Goal: Task Accomplishment & Management: Manage account settings

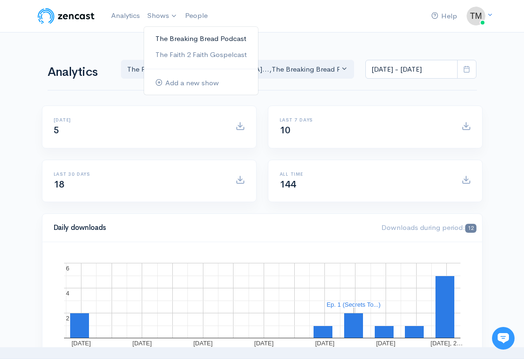
click at [175, 35] on link "The Breaking Bread Podcast" at bounding box center [201, 39] width 114 height 16
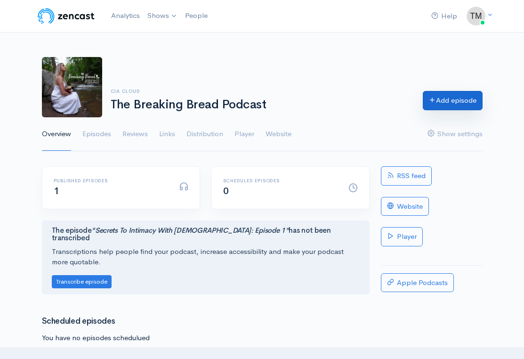
click at [452, 101] on link "Add episode" at bounding box center [453, 100] width 60 height 19
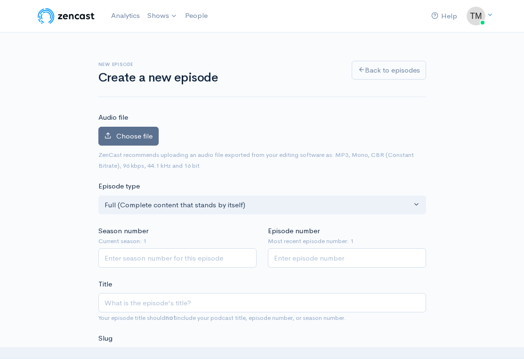
click at [136, 138] on span "Choose file" at bounding box center [134, 135] width 36 height 9
click at [0, 0] on input "Choose file" at bounding box center [0, 0] width 0 height 0
click at [113, 132] on label "Choose file" at bounding box center [128, 136] width 60 height 19
click at [0, 0] on input "Choose file" at bounding box center [0, 0] width 0 height 0
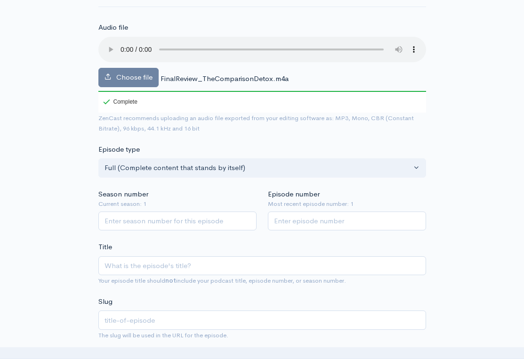
scroll to position [159, 0]
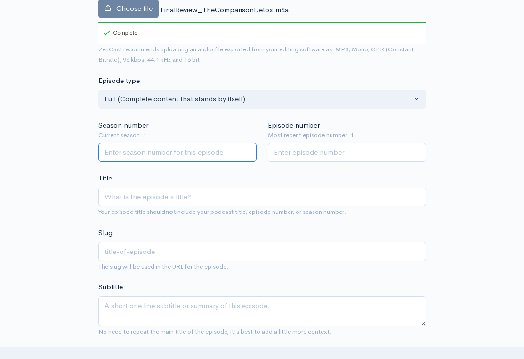
click at [163, 143] on input "Season number" at bounding box center [177, 152] width 158 height 19
type input "1"
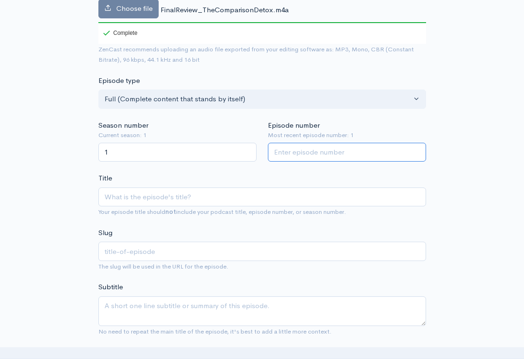
click at [291, 143] on input "Episode number" at bounding box center [347, 152] width 158 height 19
type input "2"
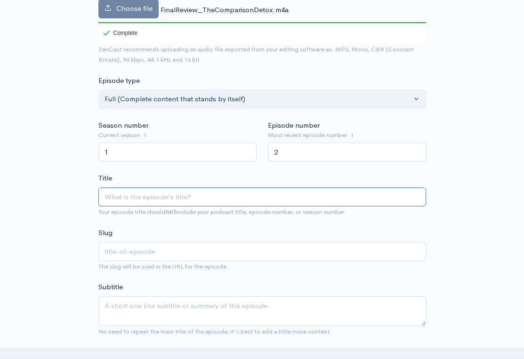
click at [215, 187] on input "Title" at bounding box center [262, 196] width 328 height 19
paste input "The Comparison Detox: Episode 2"
type input "The Comparison Detox: Episode 2"
type input "the-comparison-detox-episode-2"
type input "The Comparison Detox: Episode 2"
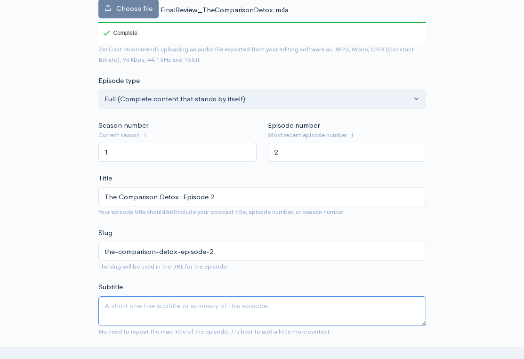
click at [184, 296] on textarea "Subtitle" at bounding box center [262, 311] width 328 height 30
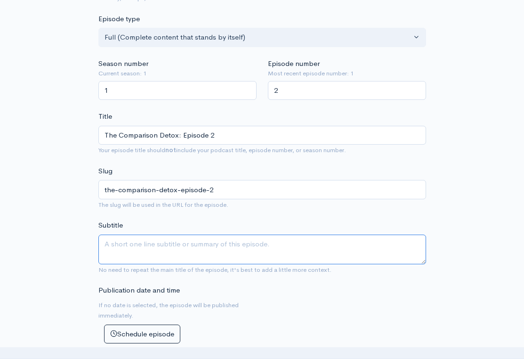
scroll to position [223, 0]
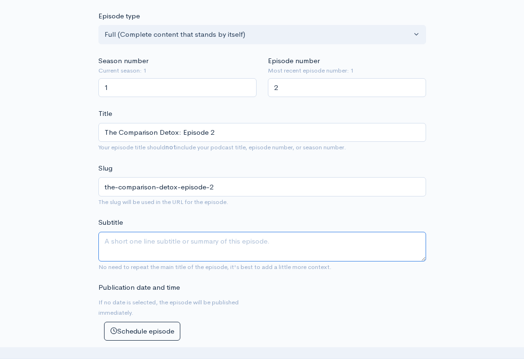
paste textarea "I’m calling comparison out."
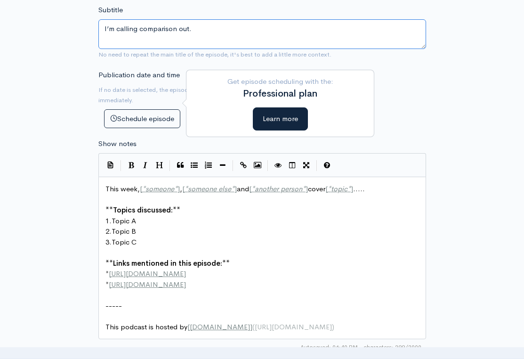
scroll to position [480, 0]
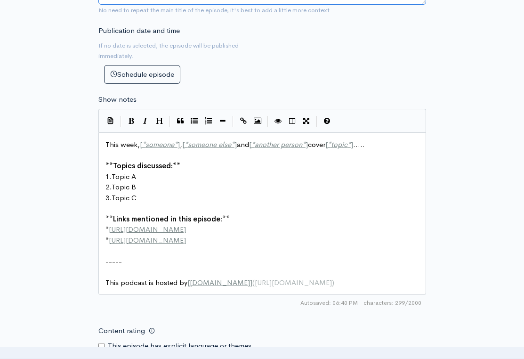
type textarea "I’m calling comparison out."
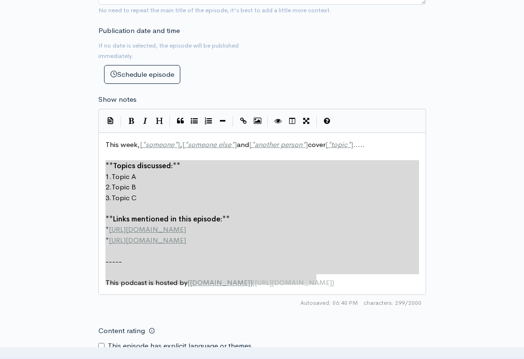
type textarea "This week, [*someone*], [*someone else*] and [*another person*] cover [*topic*]…"
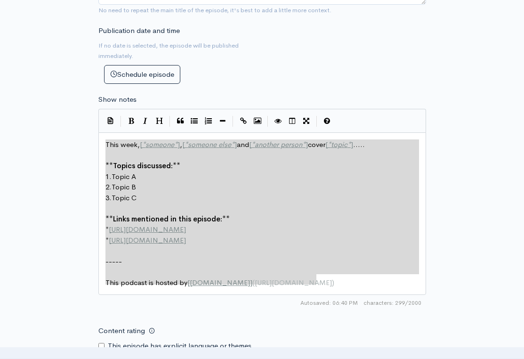
drag, startPoint x: 335, startPoint y: 261, endPoint x: 57, endPoint y: 2, distance: 379.9
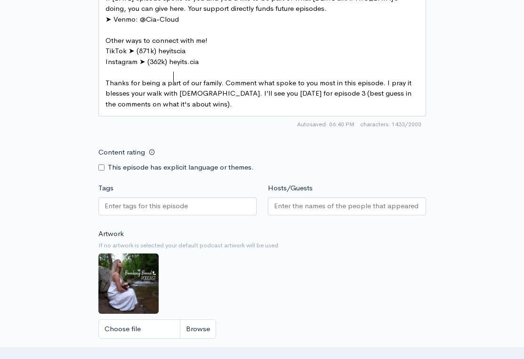
scroll to position [810, 0]
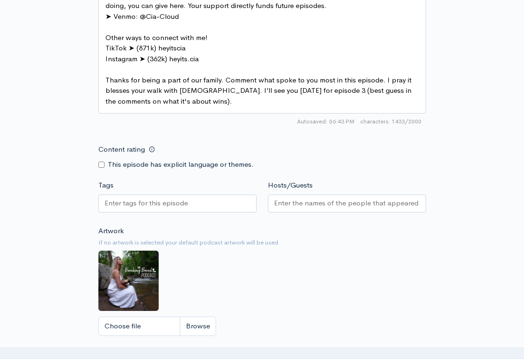
click at [161, 198] on input "Tags" at bounding box center [147, 203] width 85 height 11
type input "Comparison"
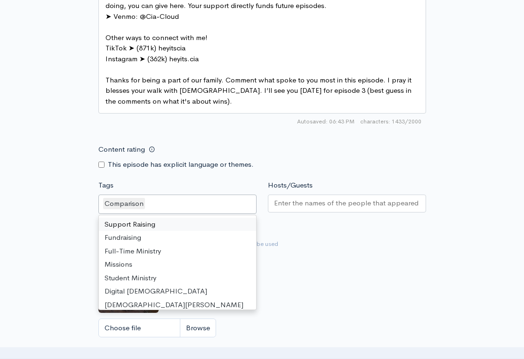
click at [305, 198] on input "Hosts/Guests" at bounding box center [347, 203] width 146 height 11
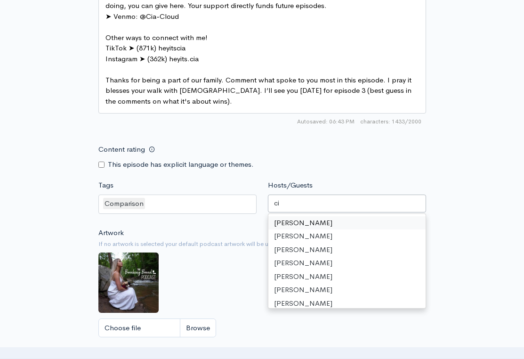
type input "cia"
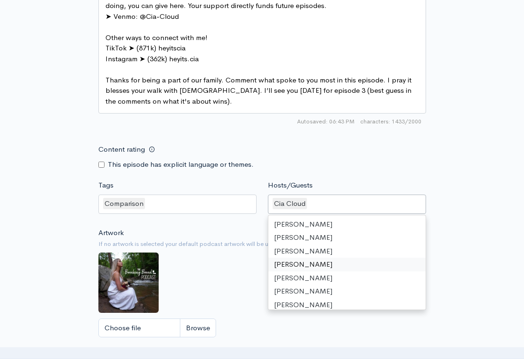
click at [229, 245] on div "Artwork If no artwork is selected your default podcast artwork will be used Cho…" at bounding box center [262, 285] width 328 height 116
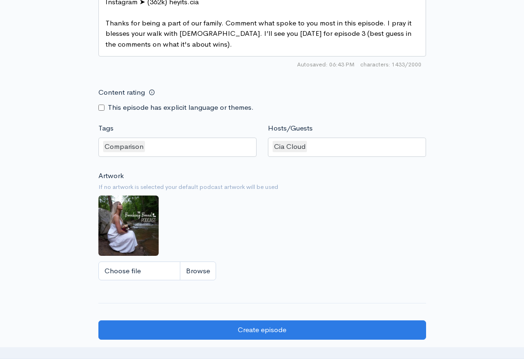
scroll to position [889, 0]
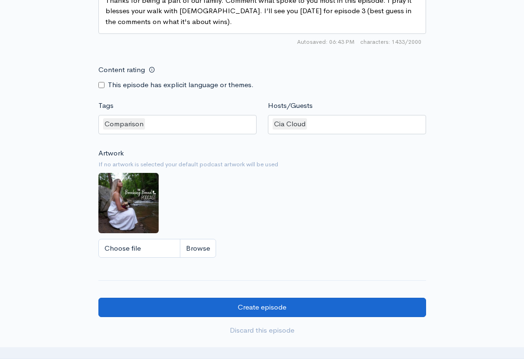
click at [289, 298] on input "Create episode" at bounding box center [262, 307] width 328 height 19
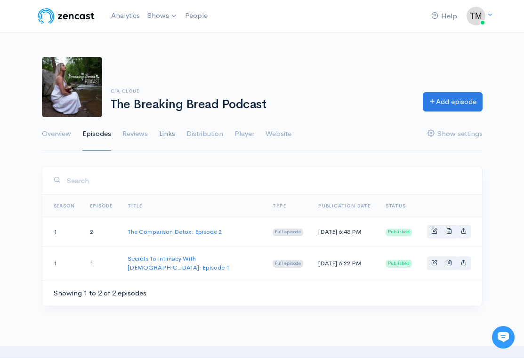
click at [169, 133] on link "Links" at bounding box center [167, 134] width 16 height 34
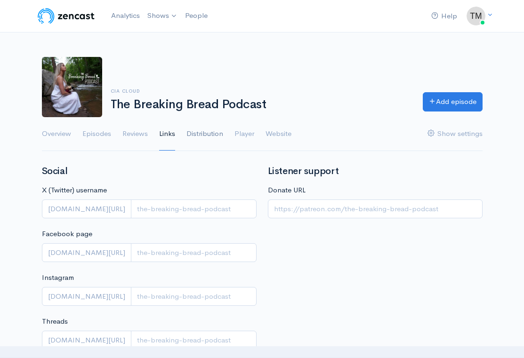
click at [203, 134] on link "Distribution" at bounding box center [205, 134] width 37 height 34
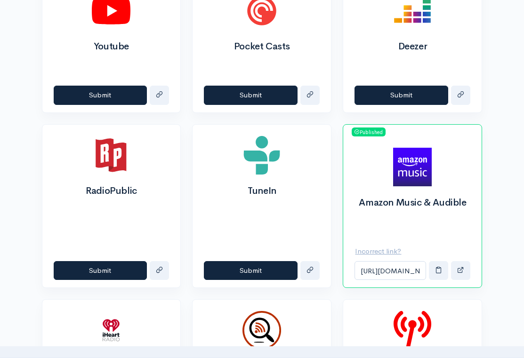
scroll to position [588, 0]
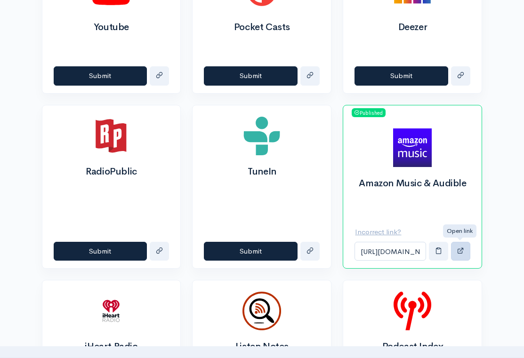
click at [459, 250] on span "button" at bounding box center [460, 250] width 7 height 7
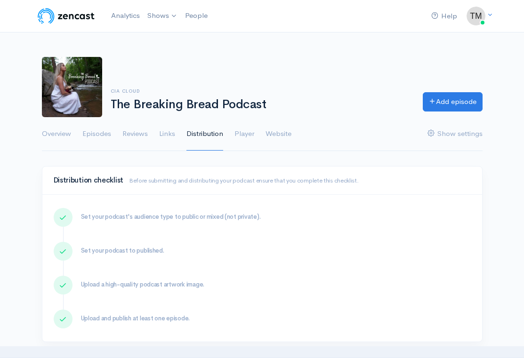
scroll to position [0, 0]
click at [334, 78] on div "Cia Cloud The Breaking Bread Podcast Add episode" at bounding box center [262, 87] width 452 height 60
click at [61, 135] on link "Overview" at bounding box center [56, 134] width 29 height 34
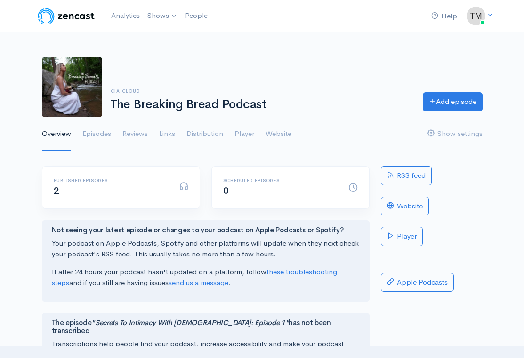
click at [97, 132] on link "Episodes" at bounding box center [96, 134] width 29 height 34
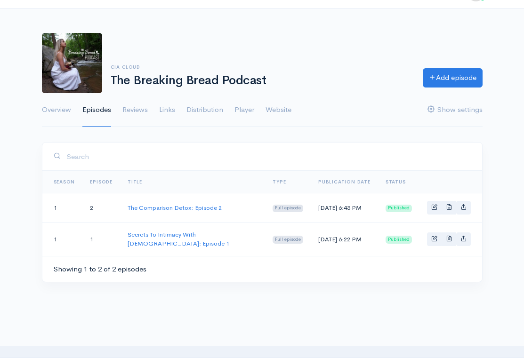
scroll to position [45, 0]
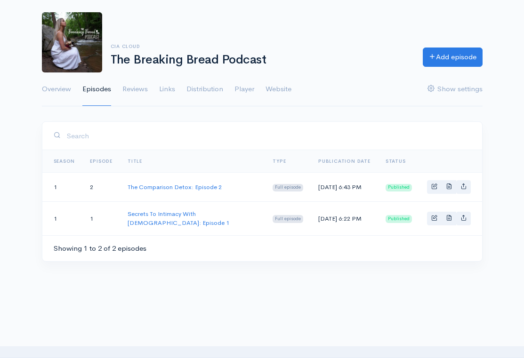
click at [412, 133] on input "search" at bounding box center [268, 135] width 405 height 19
click at [202, 90] on link "Distribution" at bounding box center [205, 90] width 37 height 34
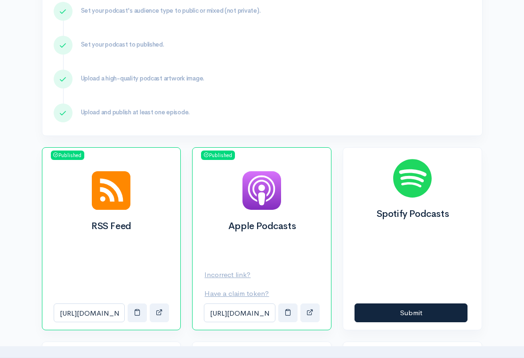
scroll to position [269, 0]
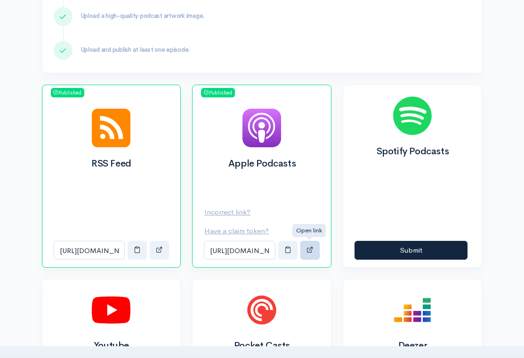
click at [312, 254] on button "button" at bounding box center [310, 250] width 19 height 19
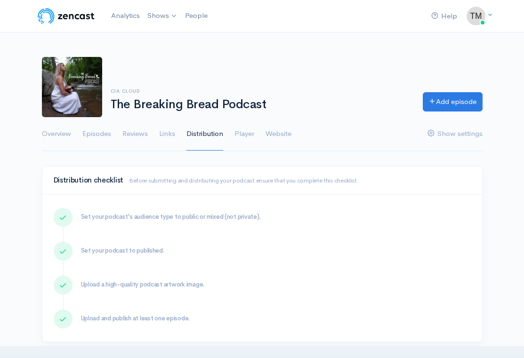
scroll to position [0, 0]
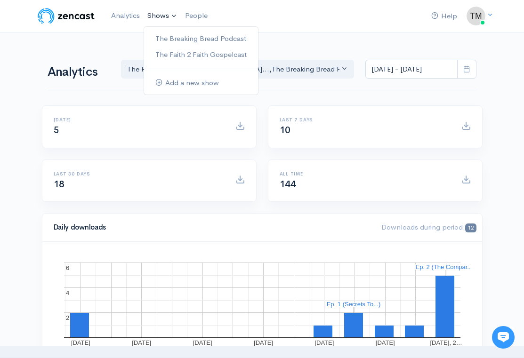
click at [154, 16] on link "Shows" at bounding box center [163, 16] width 38 height 21
click at [165, 41] on link "The Breaking Bread Podcast" at bounding box center [201, 39] width 114 height 16
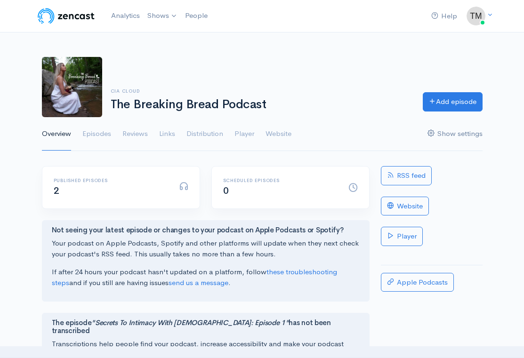
click at [454, 135] on link "Show settings" at bounding box center [455, 134] width 55 height 34
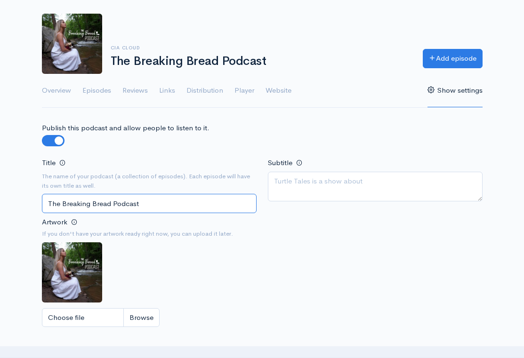
scroll to position [98, 0]
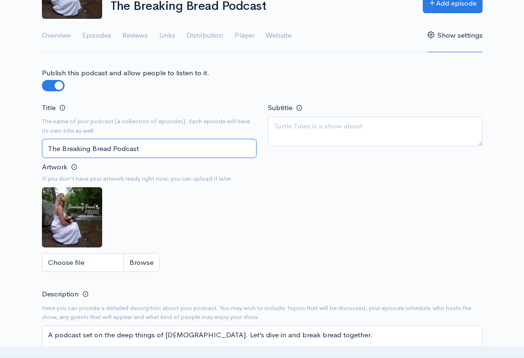
click at [165, 145] on input "The Breaking Bread Podcast" at bounding box center [149, 148] width 215 height 19
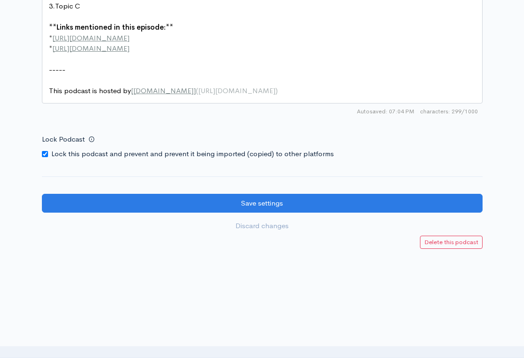
scroll to position [1266, 0]
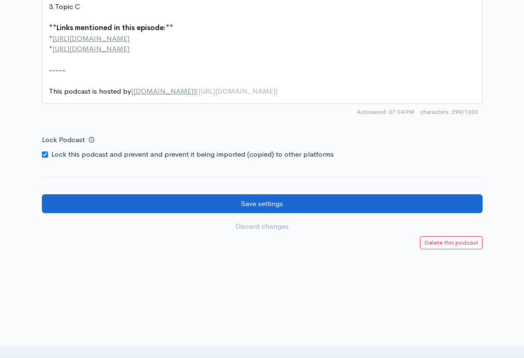
type input "The Breaking Bread Podcast with Cia Cloud"
click at [265, 195] on input "Save settings" at bounding box center [262, 204] width 441 height 19
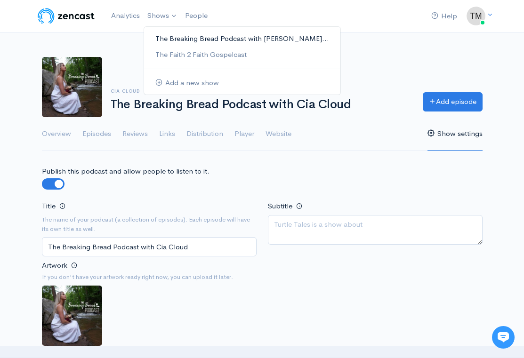
click at [174, 42] on link "The Breaking Bread Podcast with [PERSON_NAME]..." at bounding box center [242, 39] width 196 height 16
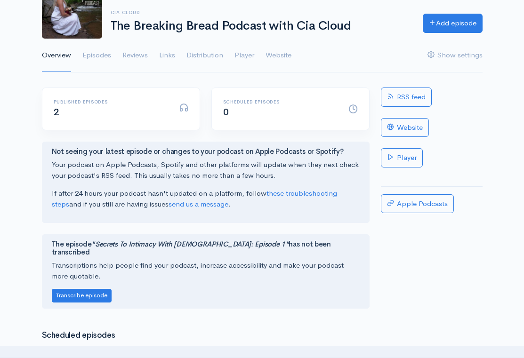
scroll to position [80, 0]
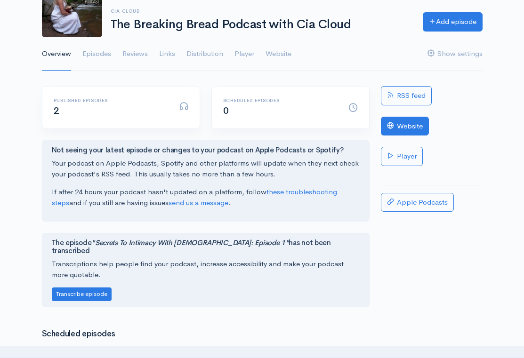
click at [408, 124] on link "Website" at bounding box center [405, 126] width 48 height 19
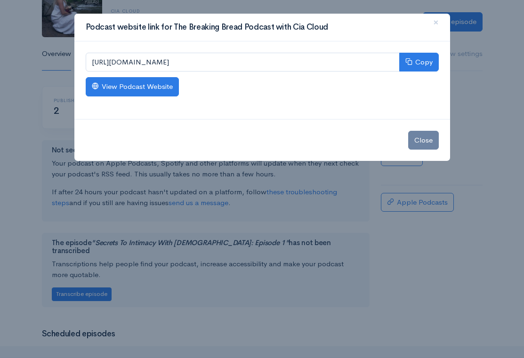
click at [164, 90] on link "View Podcast Website" at bounding box center [132, 86] width 93 height 19
click at [435, 23] on span "×" at bounding box center [436, 23] width 6 height 14
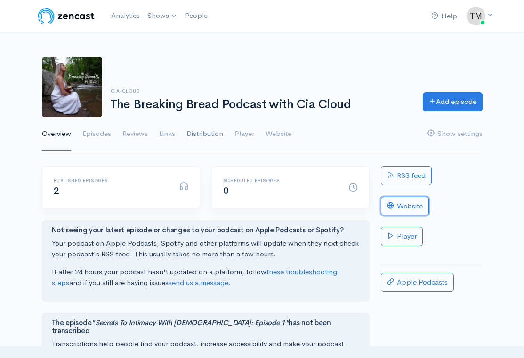
scroll to position [0, 0]
click at [201, 138] on link "Distribution" at bounding box center [205, 134] width 37 height 34
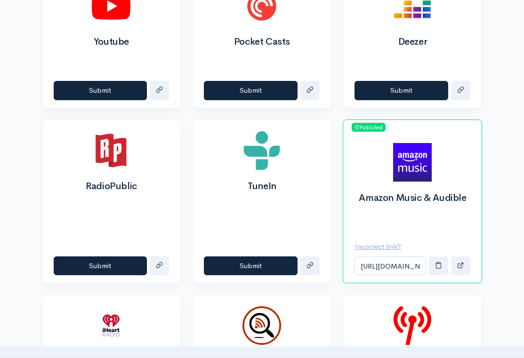
scroll to position [575, 0]
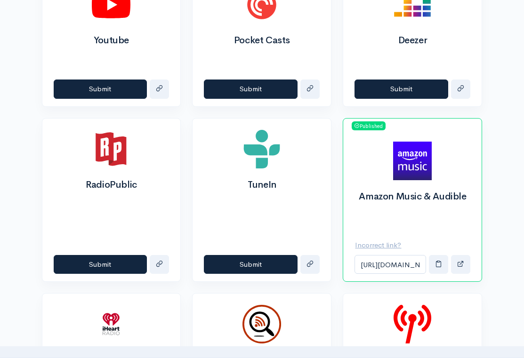
click at [369, 215] on div "Amazon Music & Audible" at bounding box center [412, 179] width 138 height 98
click at [395, 261] on input "https://music.amazon.com/podcasts/80d1c269-a8bc-4db6-ad6a-ec51d137eee5" at bounding box center [391, 264] width 72 height 19
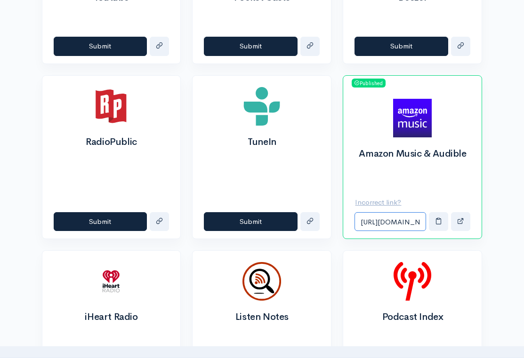
scroll to position [619, 0]
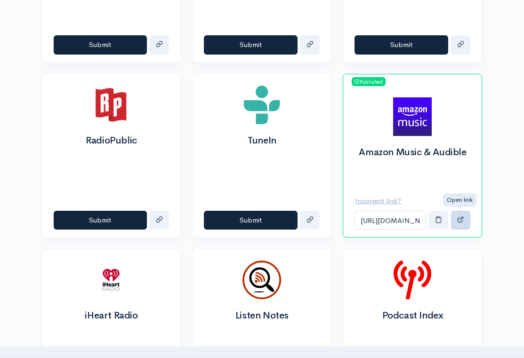
click at [460, 219] on span "button" at bounding box center [460, 219] width 7 height 7
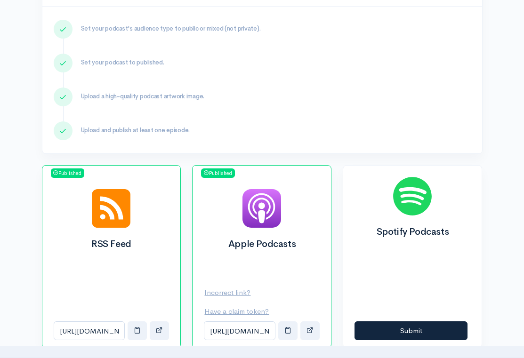
scroll to position [260, 0]
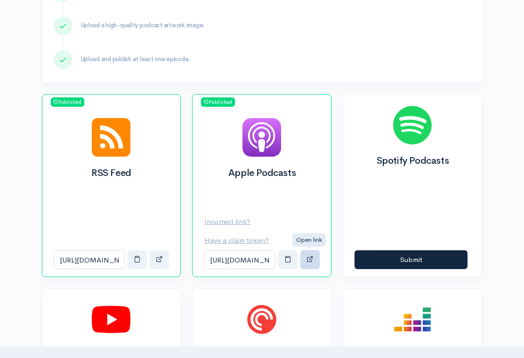
click at [311, 258] on span "button" at bounding box center [310, 259] width 7 height 7
click at [277, 36] on div "Upload a high-quality podcast artwork image." at bounding box center [262, 26] width 417 height 34
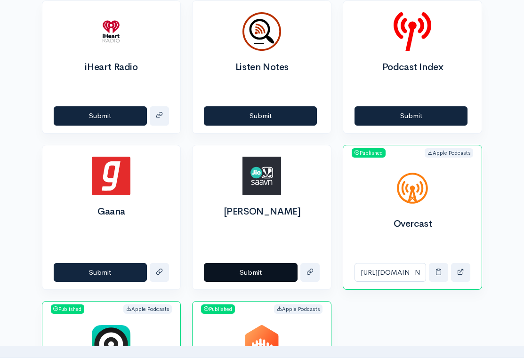
scroll to position [649, 0]
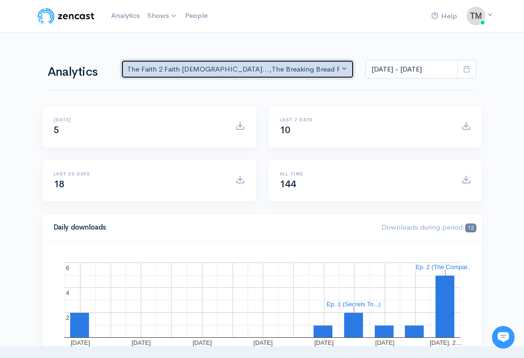
click at [321, 71] on div "The Faith 2 Faith [DEMOGRAPHIC_DATA]... , The Breaking Bread Podcas..." at bounding box center [233, 69] width 213 height 11
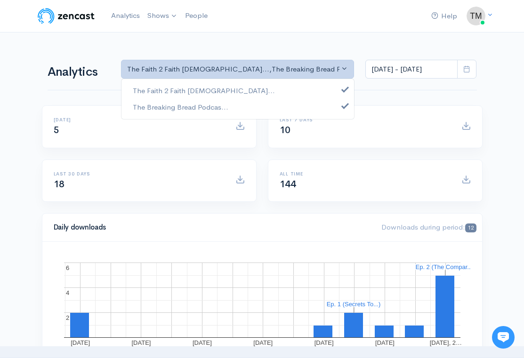
click at [261, 32] on nav "Help Notifications View all Your profile Team settings Default team Current Log…" at bounding box center [262, 16] width 524 height 32
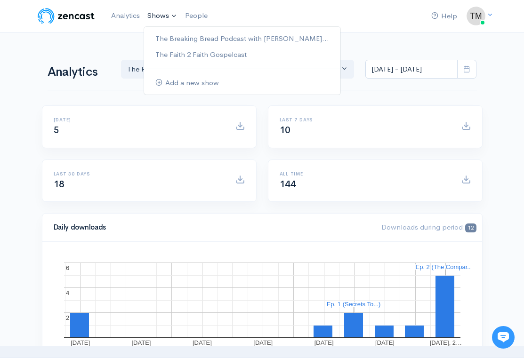
click at [156, 16] on link "Shows" at bounding box center [163, 16] width 38 height 21
click at [164, 32] on link "The Breaking Bread Podcast with [PERSON_NAME]..." at bounding box center [242, 39] width 196 height 16
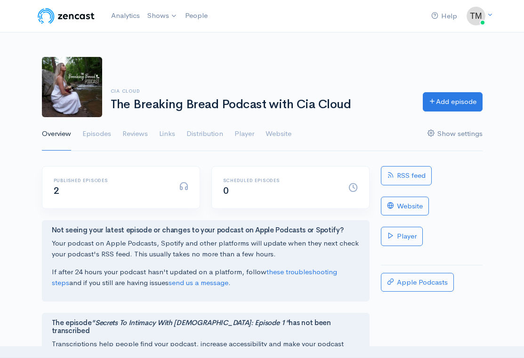
click at [465, 138] on link "Show settings" at bounding box center [455, 134] width 55 height 34
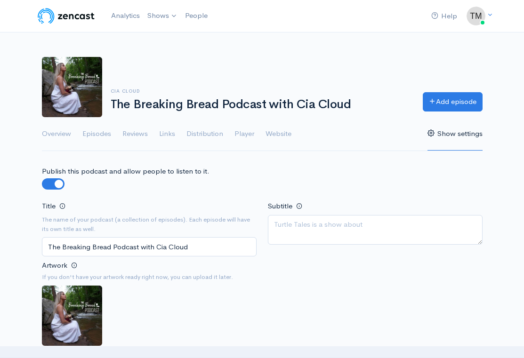
click at [216, 246] on input "The Breaking Bread Podcast with Cia Cloud" at bounding box center [149, 246] width 215 height 19
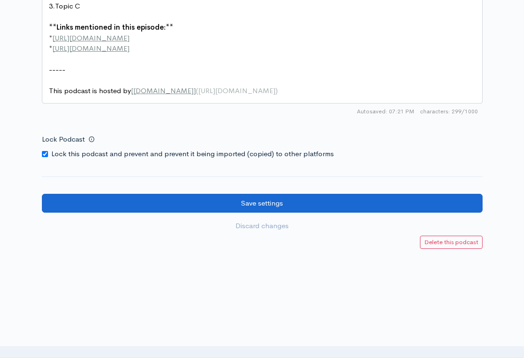
scroll to position [1266, 0]
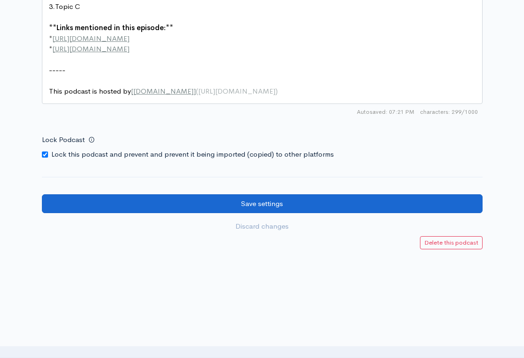
type input "The Breaking Bread Podcast"
click at [277, 195] on input "Save settings" at bounding box center [262, 204] width 441 height 19
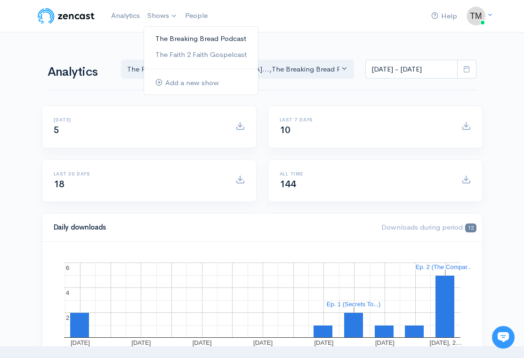
click at [163, 39] on link "The Breaking Bread Podcast" at bounding box center [201, 39] width 114 height 16
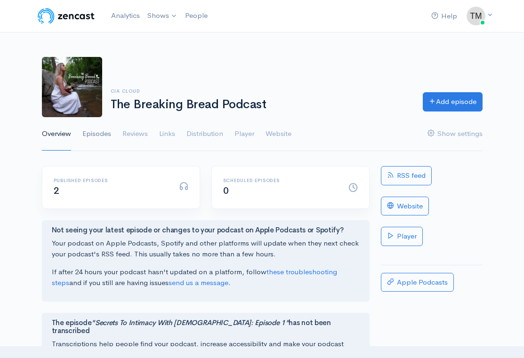
click at [106, 129] on link "Episodes" at bounding box center [96, 134] width 29 height 34
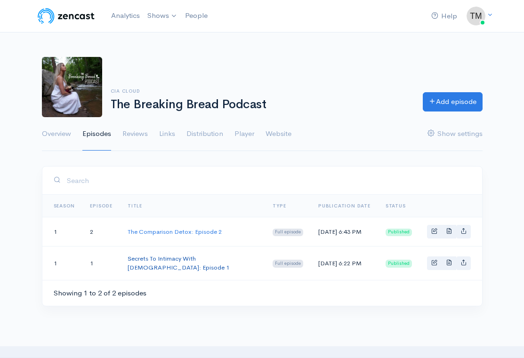
click at [183, 263] on link "Secrets To Intimacy With [DEMOGRAPHIC_DATA]: Episode 1" at bounding box center [179, 263] width 102 height 17
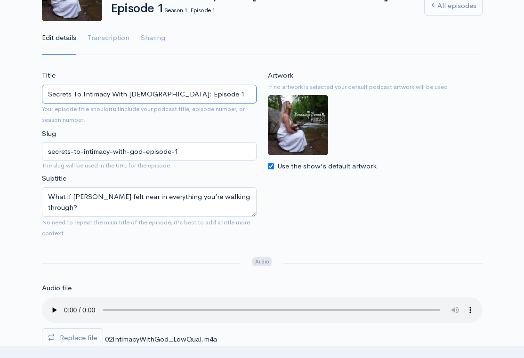
scroll to position [160, 0]
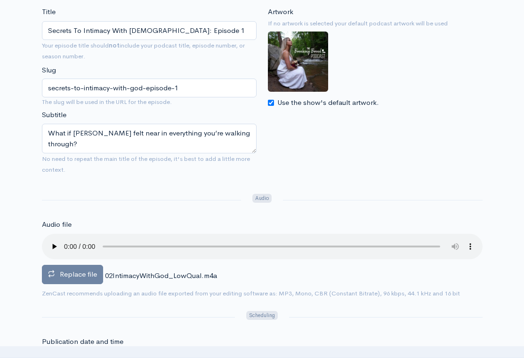
click at [73, 270] on span "Replace file" at bounding box center [78, 274] width 37 height 9
click at [0, 0] on input "Replace file" at bounding box center [0, 0] width 0 height 0
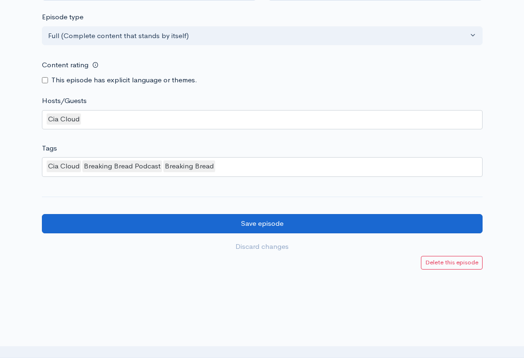
scroll to position [958, 0]
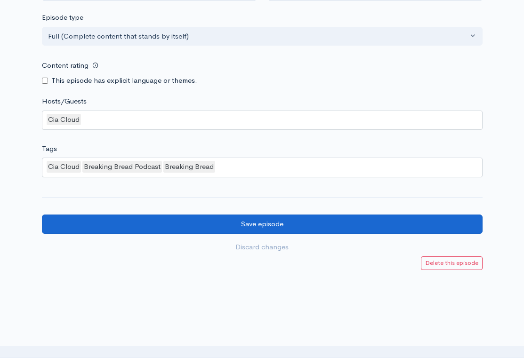
click at [305, 215] on input "Save episode" at bounding box center [262, 224] width 441 height 19
